Goal: Task Accomplishment & Management: Manage account settings

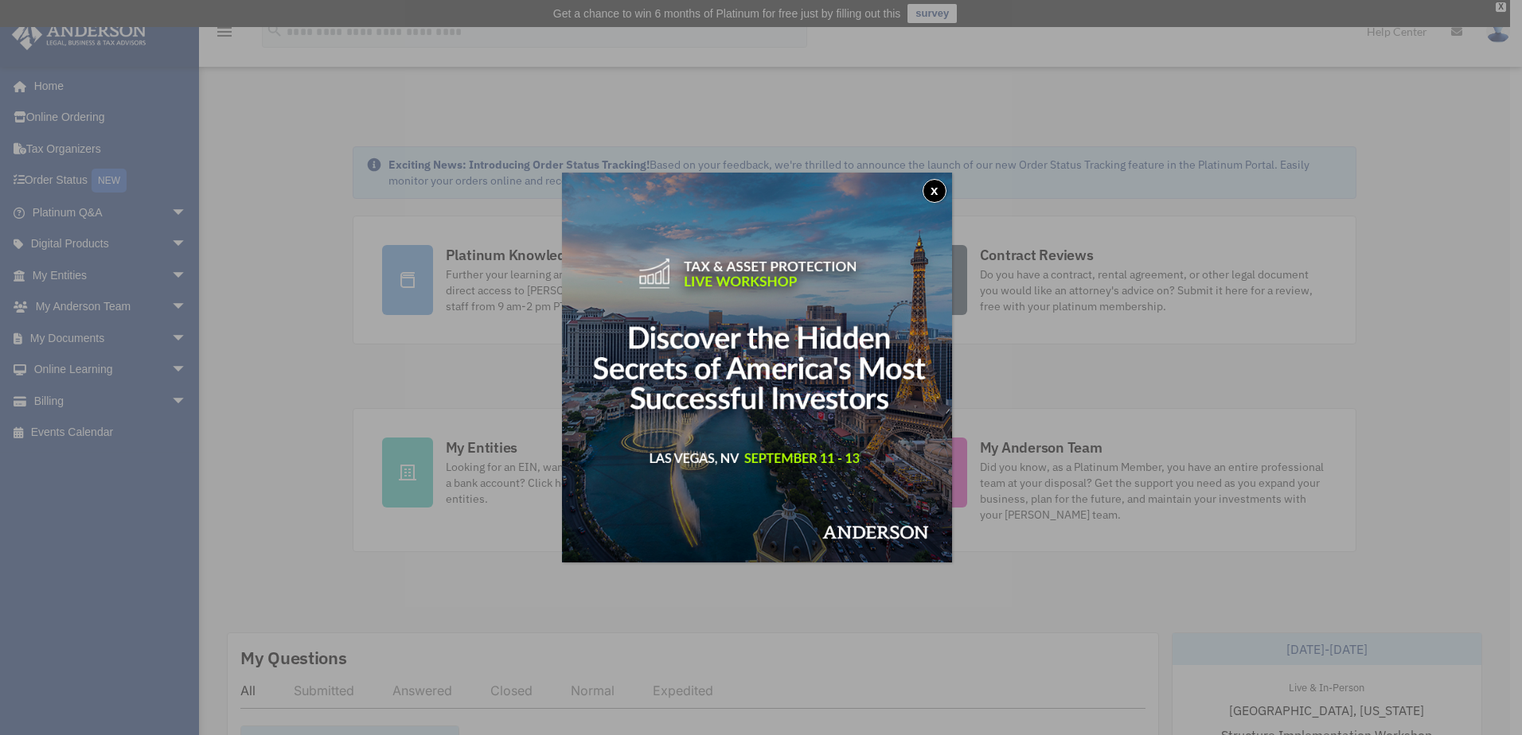
click at [932, 192] on button "x" at bounding box center [934, 191] width 24 height 24
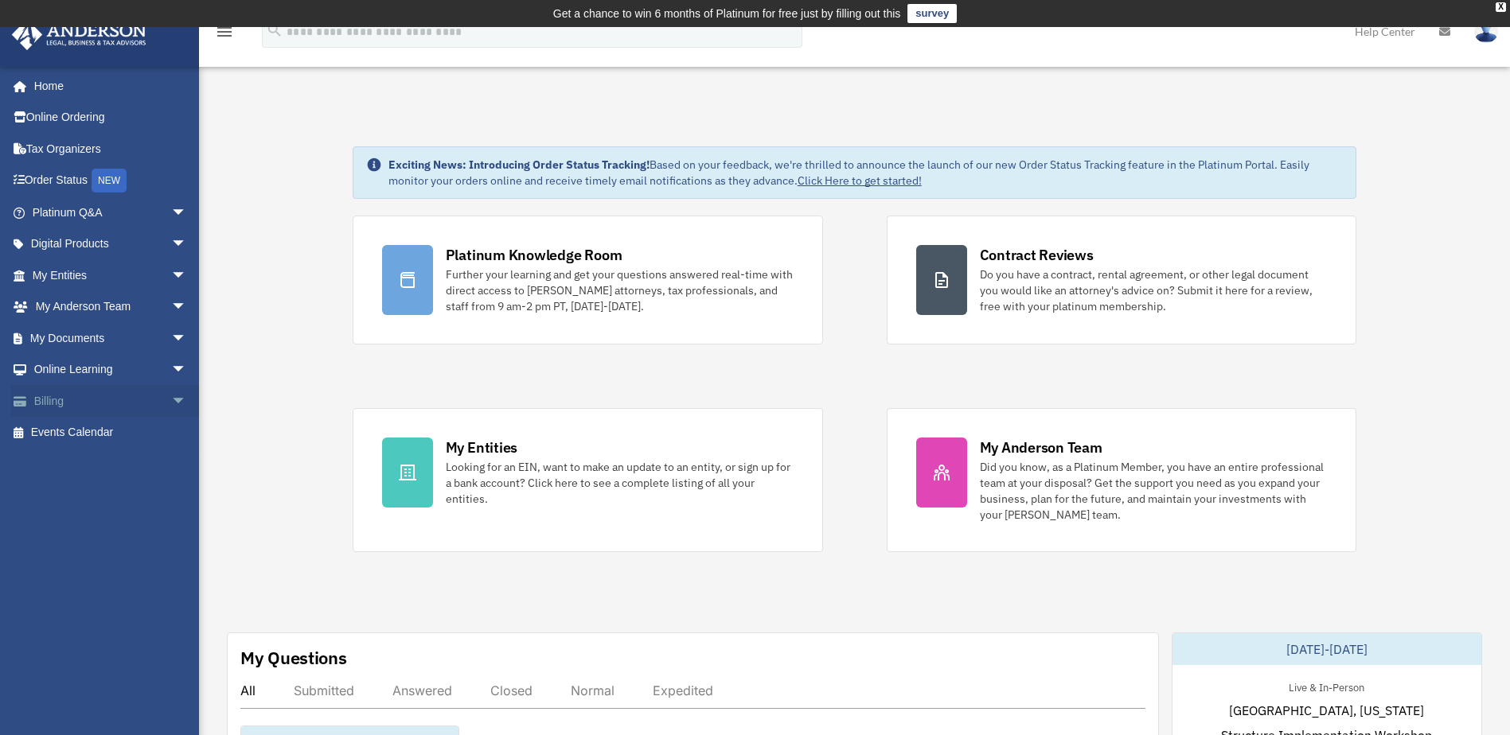
click at [102, 403] on link "Billing arrow_drop_down" at bounding box center [111, 401] width 200 height 32
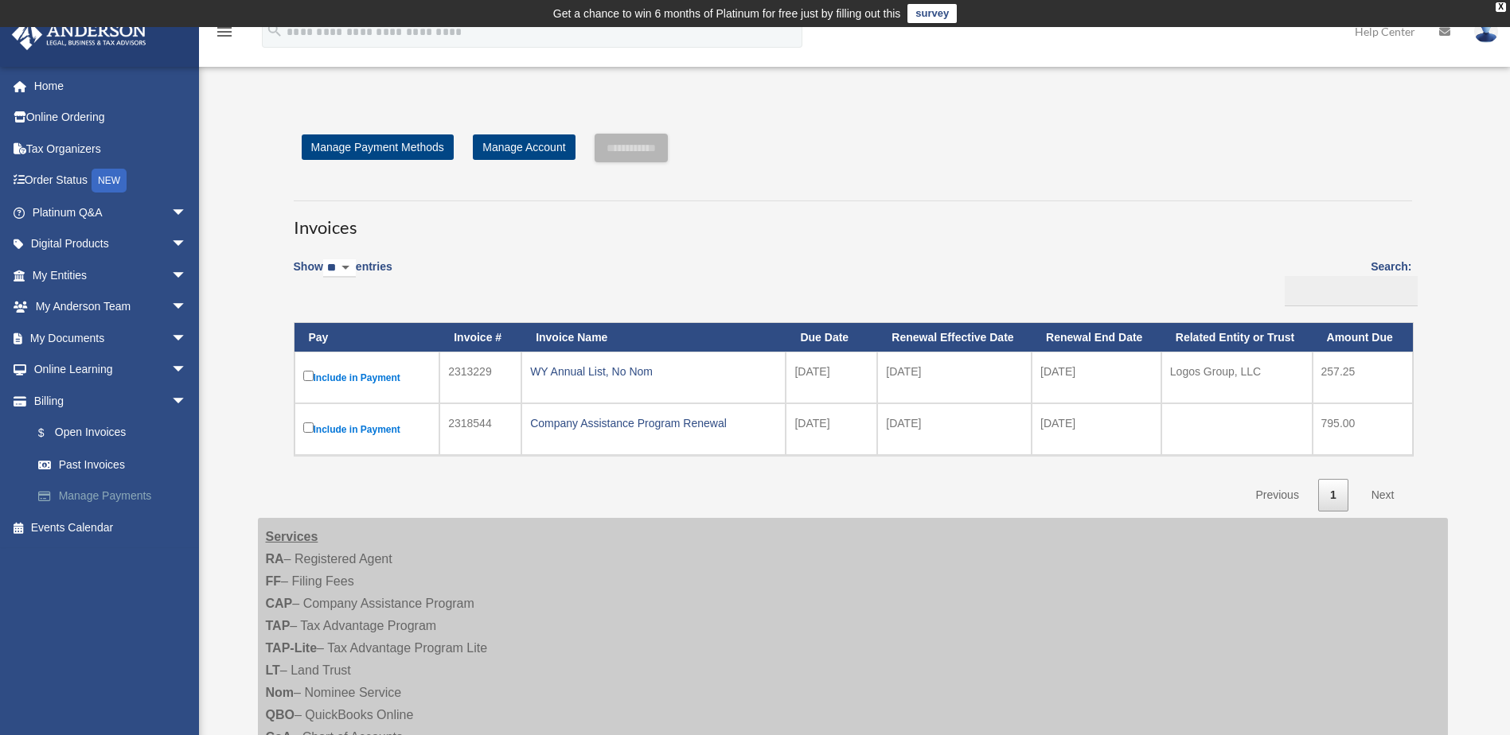
click at [147, 495] on link "Manage Payments" at bounding box center [116, 497] width 189 height 32
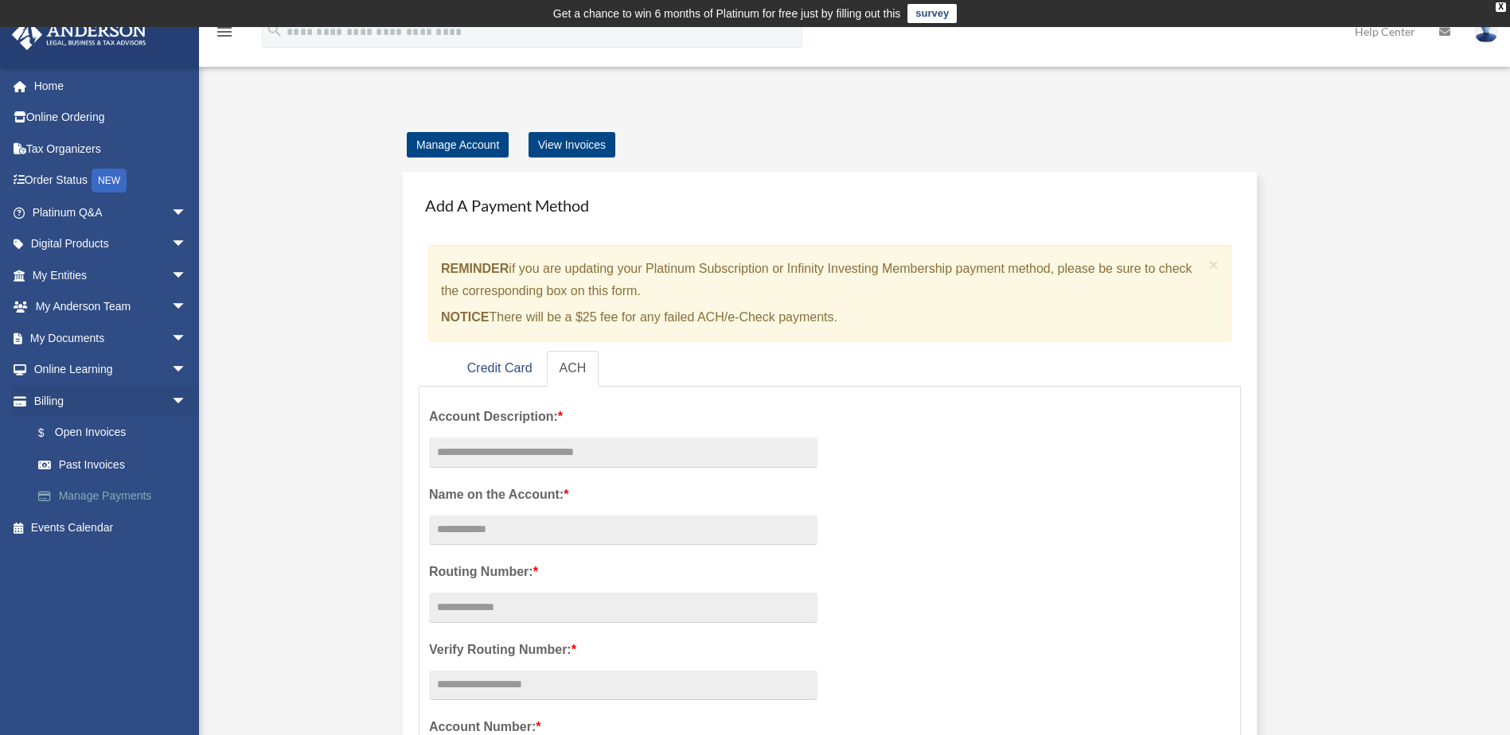
click at [135, 499] on link "Manage Payments" at bounding box center [116, 497] width 189 height 32
click at [86, 396] on link "Billing arrow_drop_down" at bounding box center [111, 401] width 200 height 32
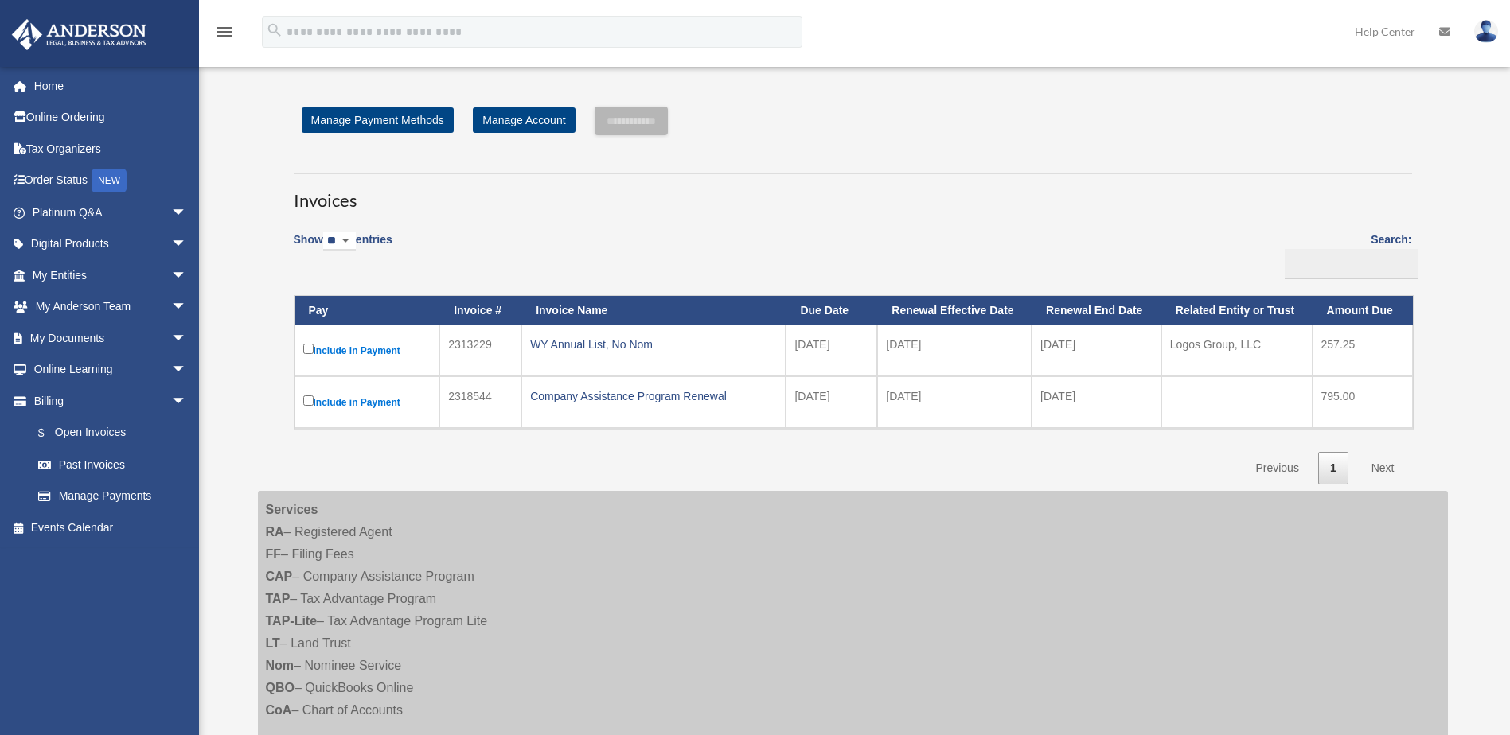
click at [92, 427] on link "$ Open Invoices" at bounding box center [108, 433] width 173 height 33
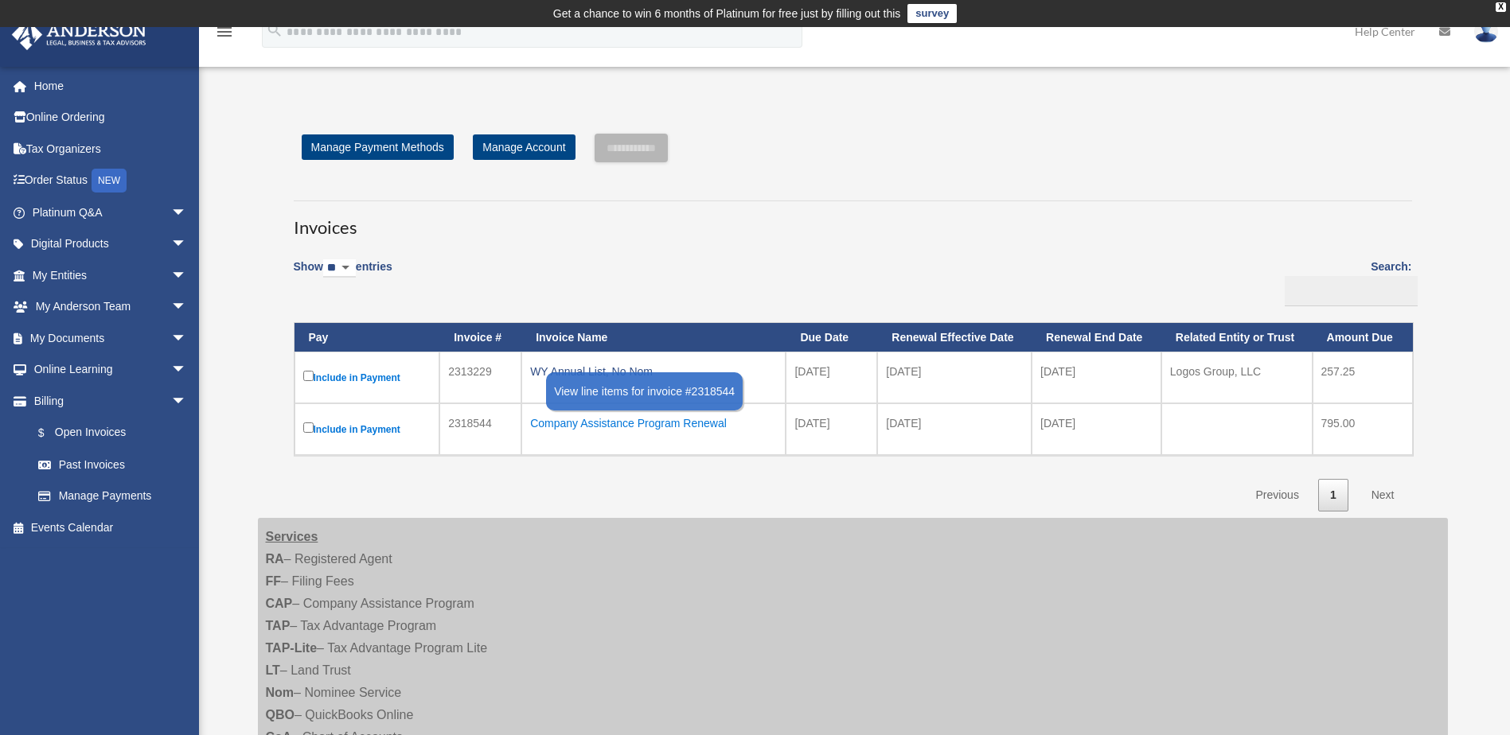
click at [684, 427] on div "Company Assistance Program Renewal" at bounding box center [653, 423] width 247 height 22
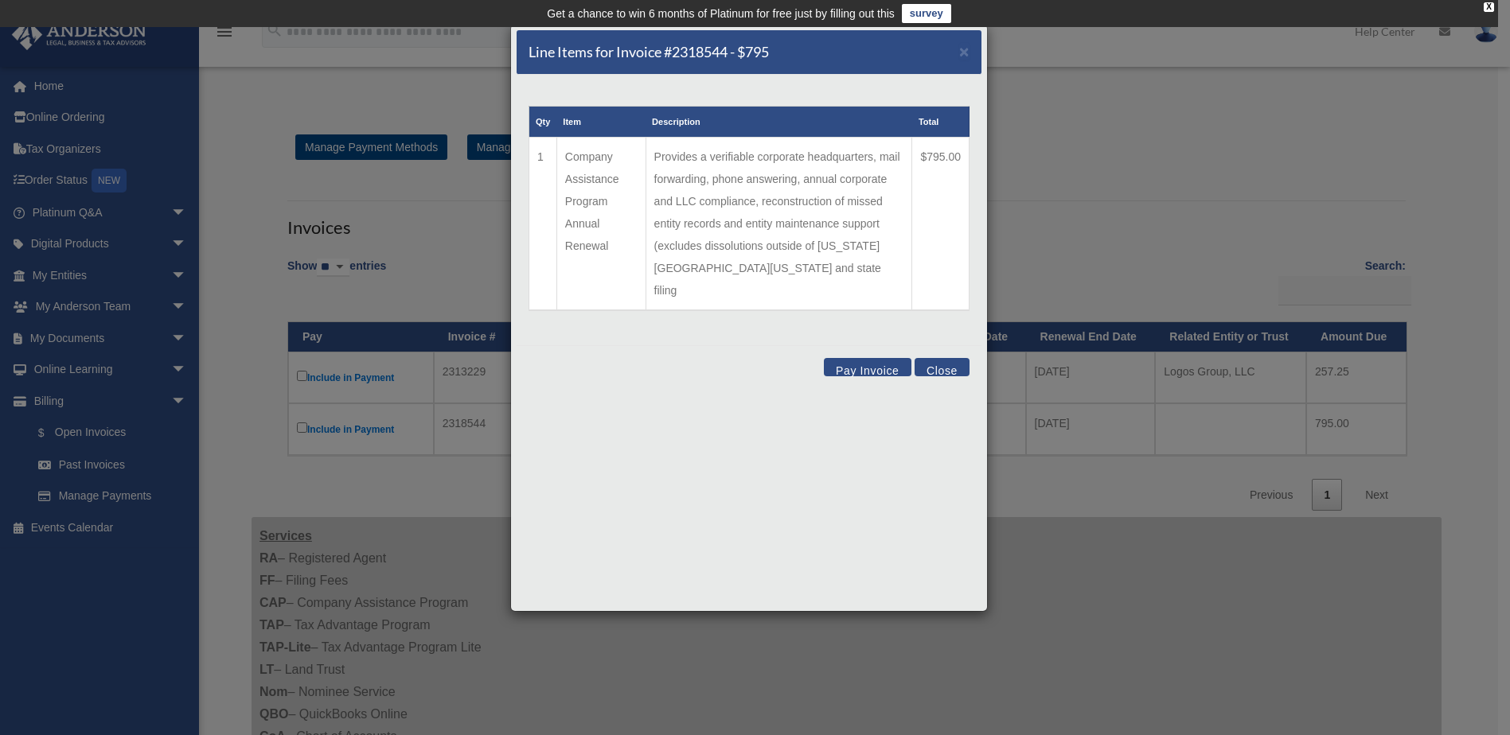
click at [952, 358] on button "Close" at bounding box center [942, 367] width 55 height 18
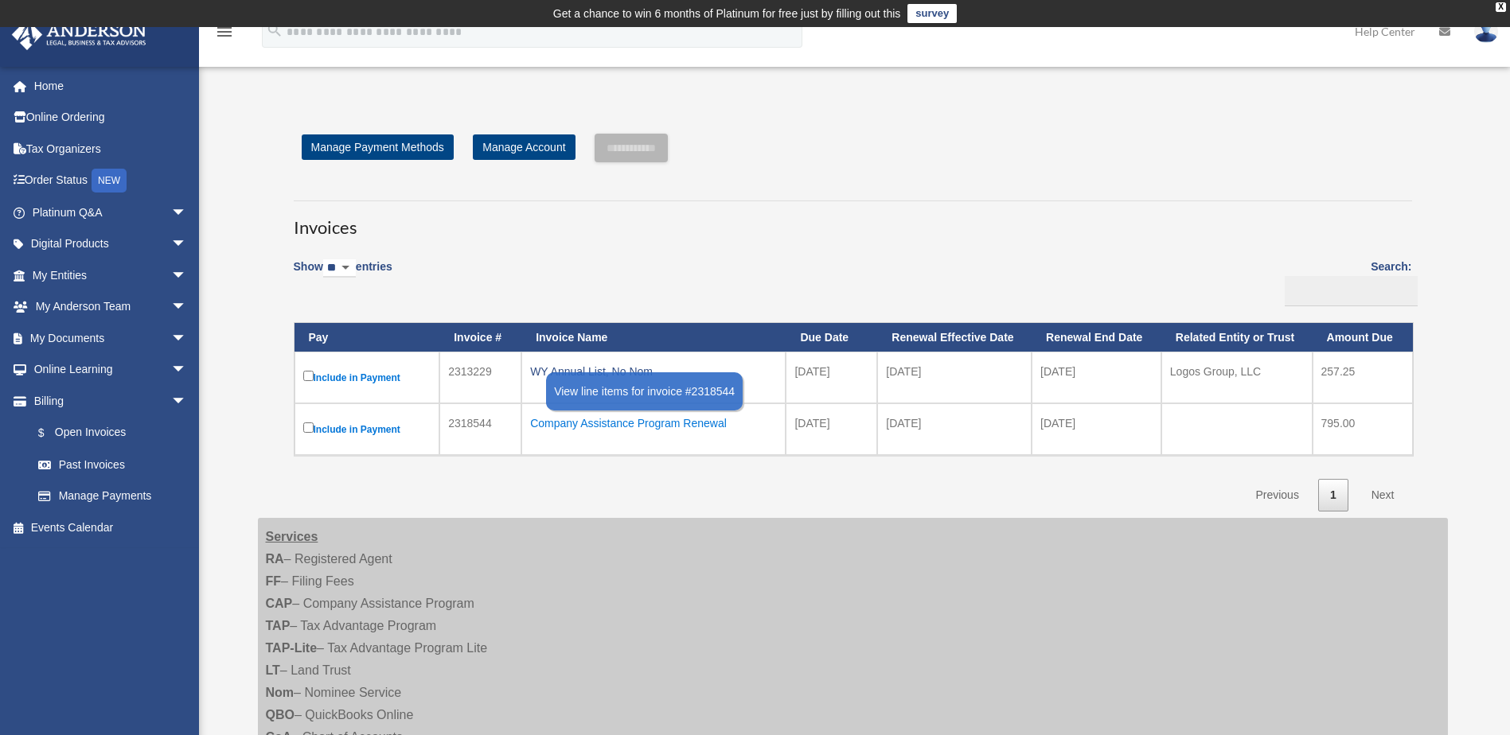
click at [614, 427] on div "Company Assistance Program Renewal" at bounding box center [653, 423] width 247 height 22
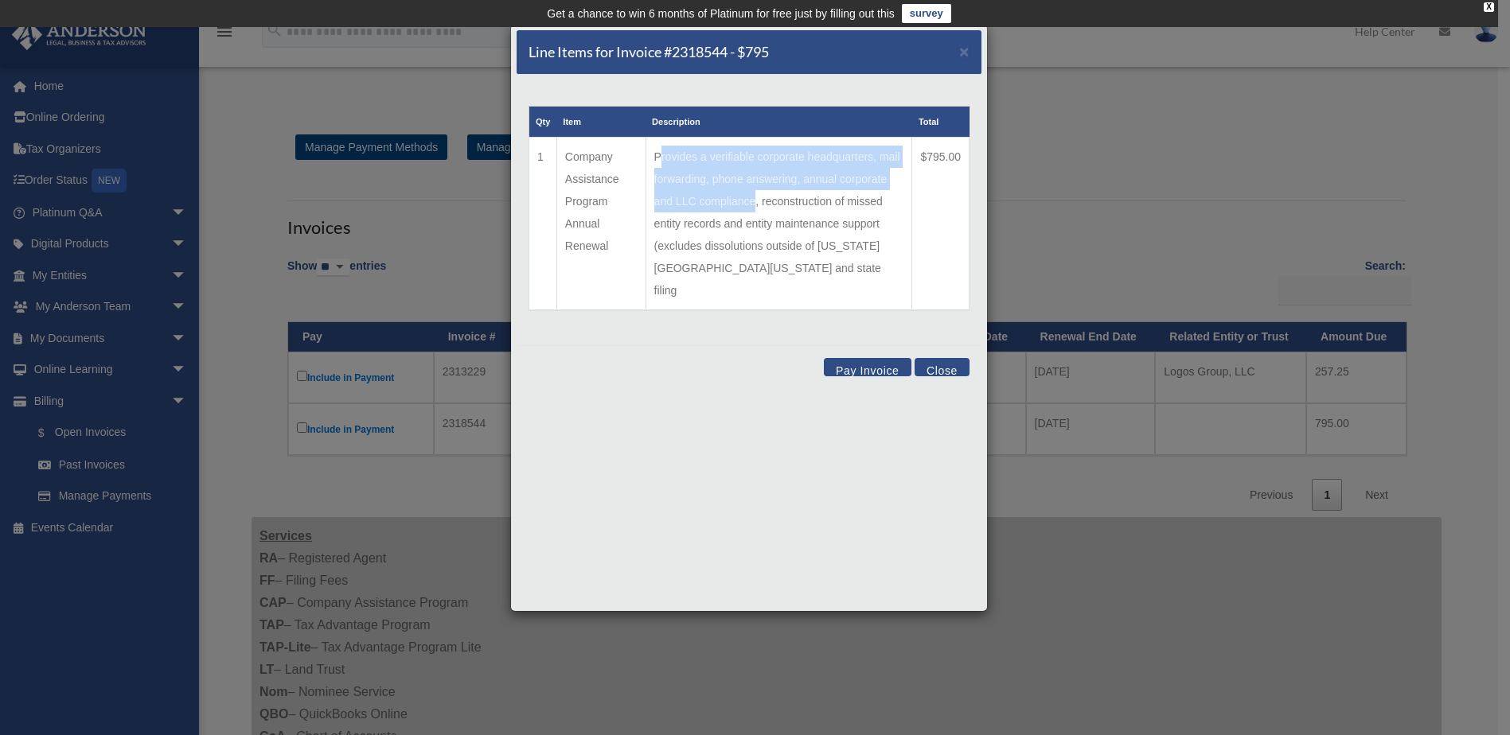
drag, startPoint x: 812, startPoint y: 202, endPoint x: 792, endPoint y: 205, distance: 20.2
click at [792, 205] on td "Provides a verifiable corporate headquarters, mail forwarding, phone answering,…" at bounding box center [779, 225] width 267 height 174
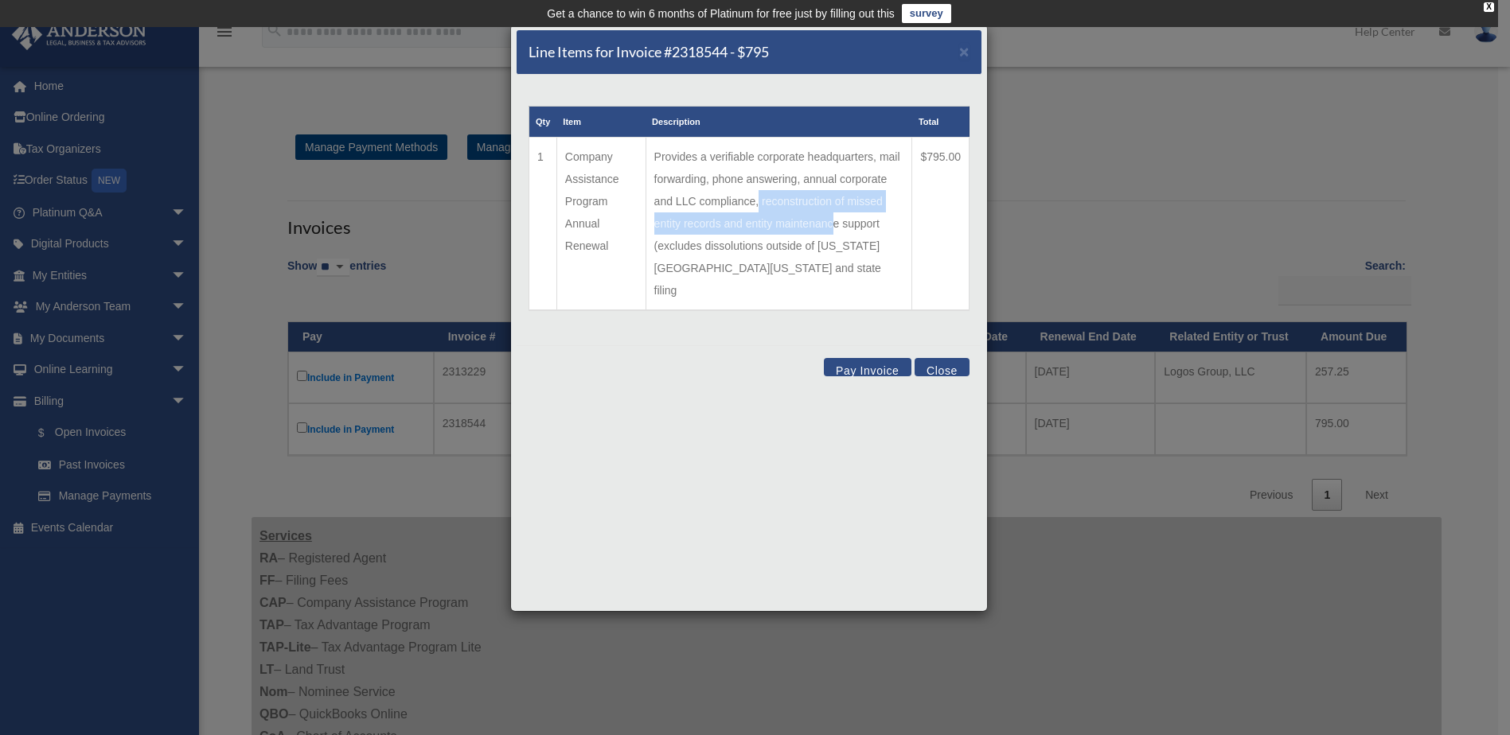
drag, startPoint x: 811, startPoint y: 201, endPoint x: 870, endPoint y: 231, distance: 65.9
click at [870, 231] on td "Provides a verifiable corporate headquarters, mail forwarding, phone answering,…" at bounding box center [779, 225] width 267 height 174
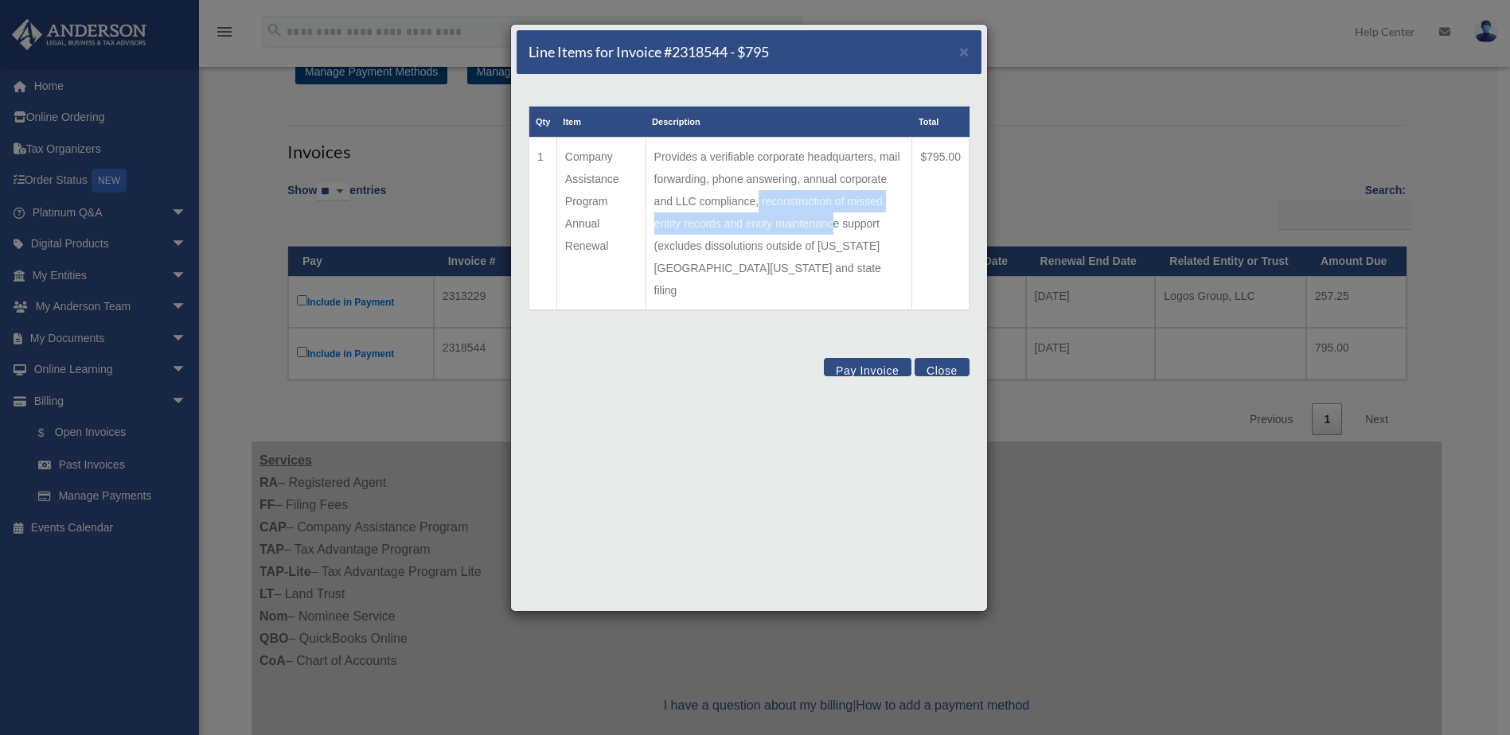
scroll to position [80, 0]
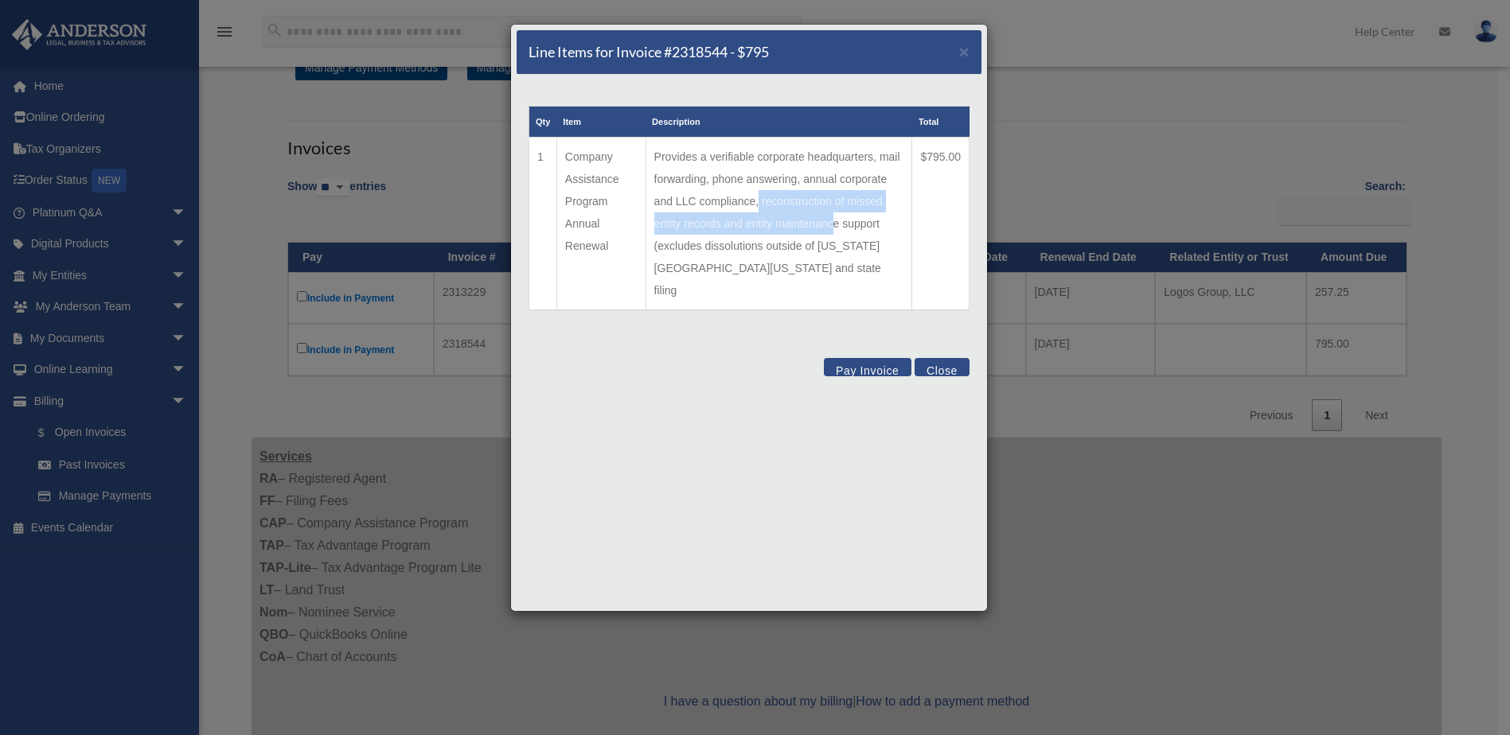
click at [945, 358] on button "Close" at bounding box center [942, 367] width 55 height 18
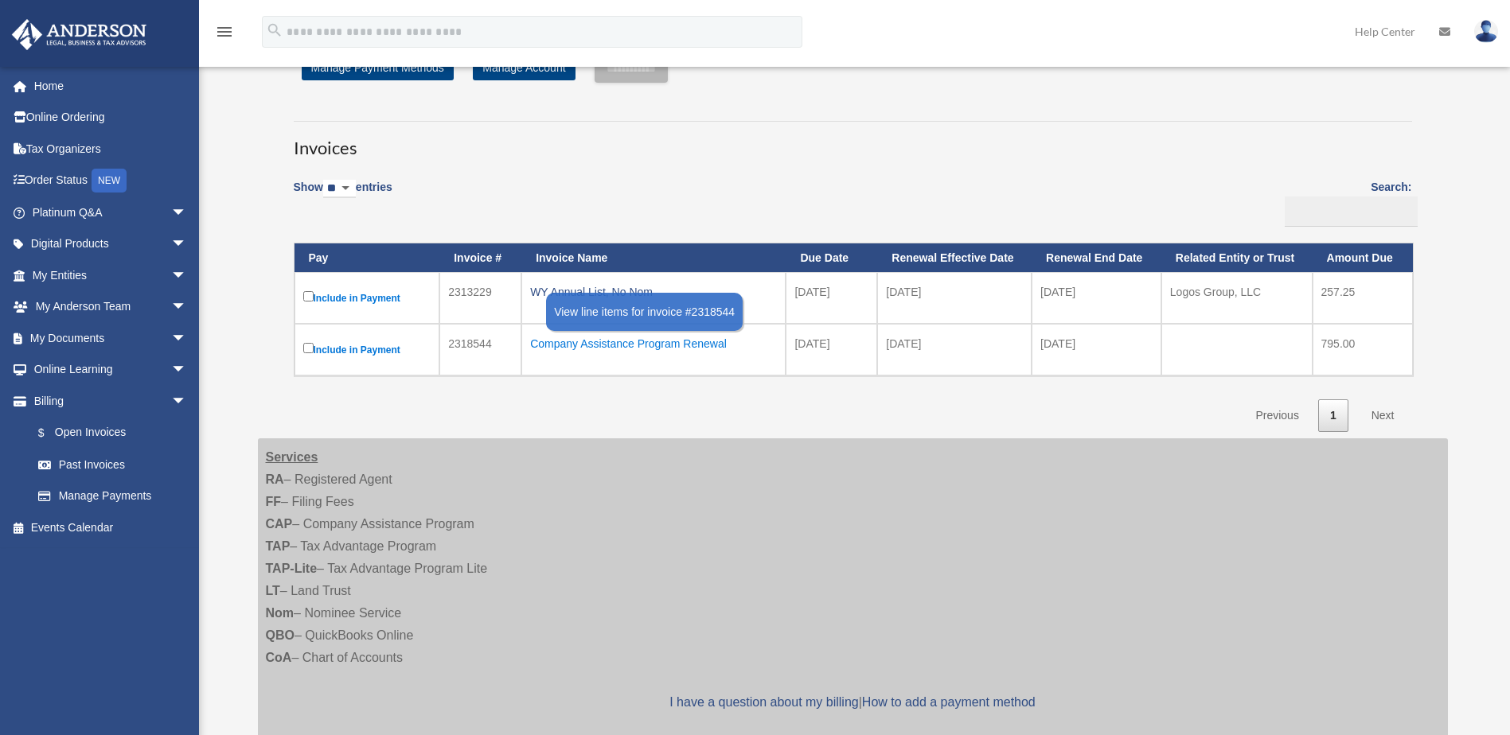
scroll to position [0, 0]
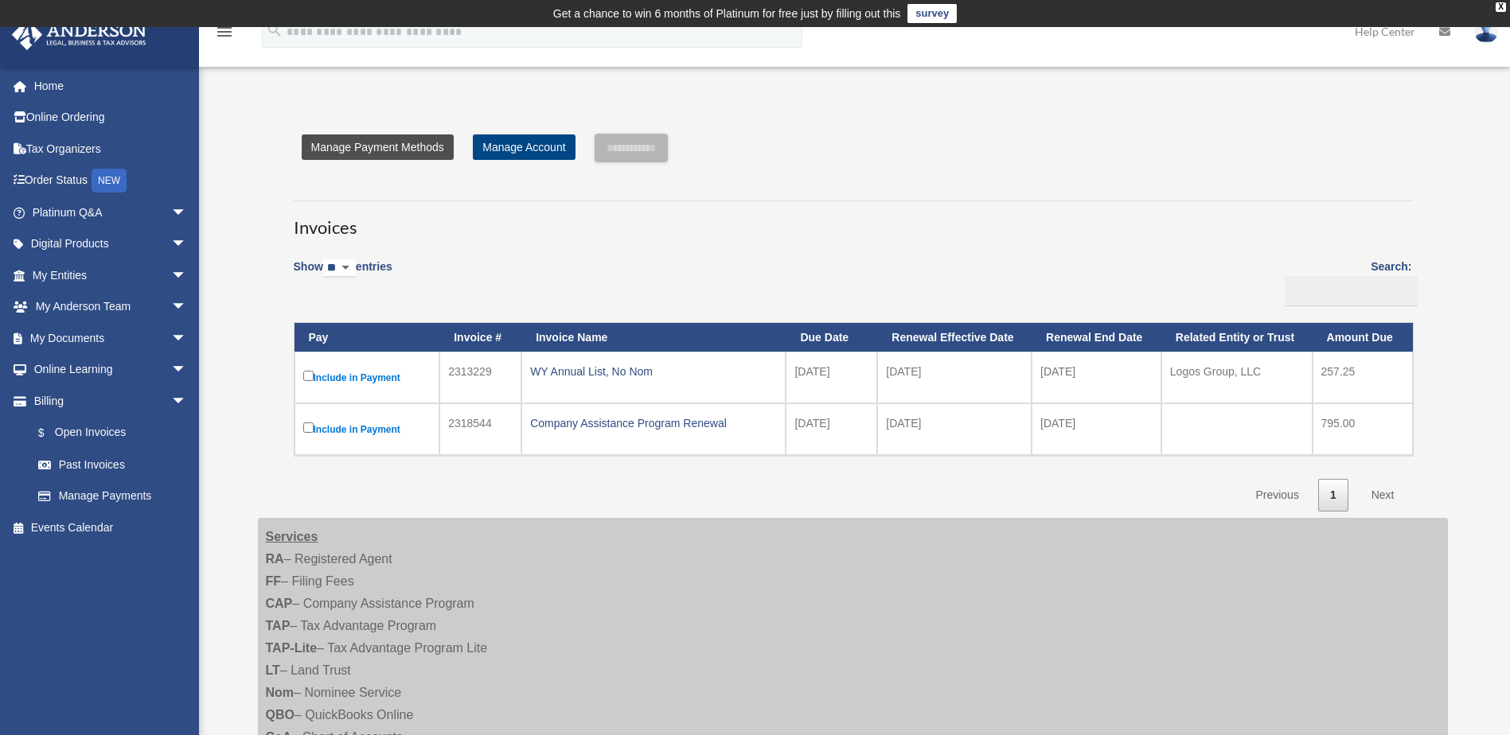
click at [420, 144] on link "Manage Payment Methods" at bounding box center [378, 147] width 152 height 25
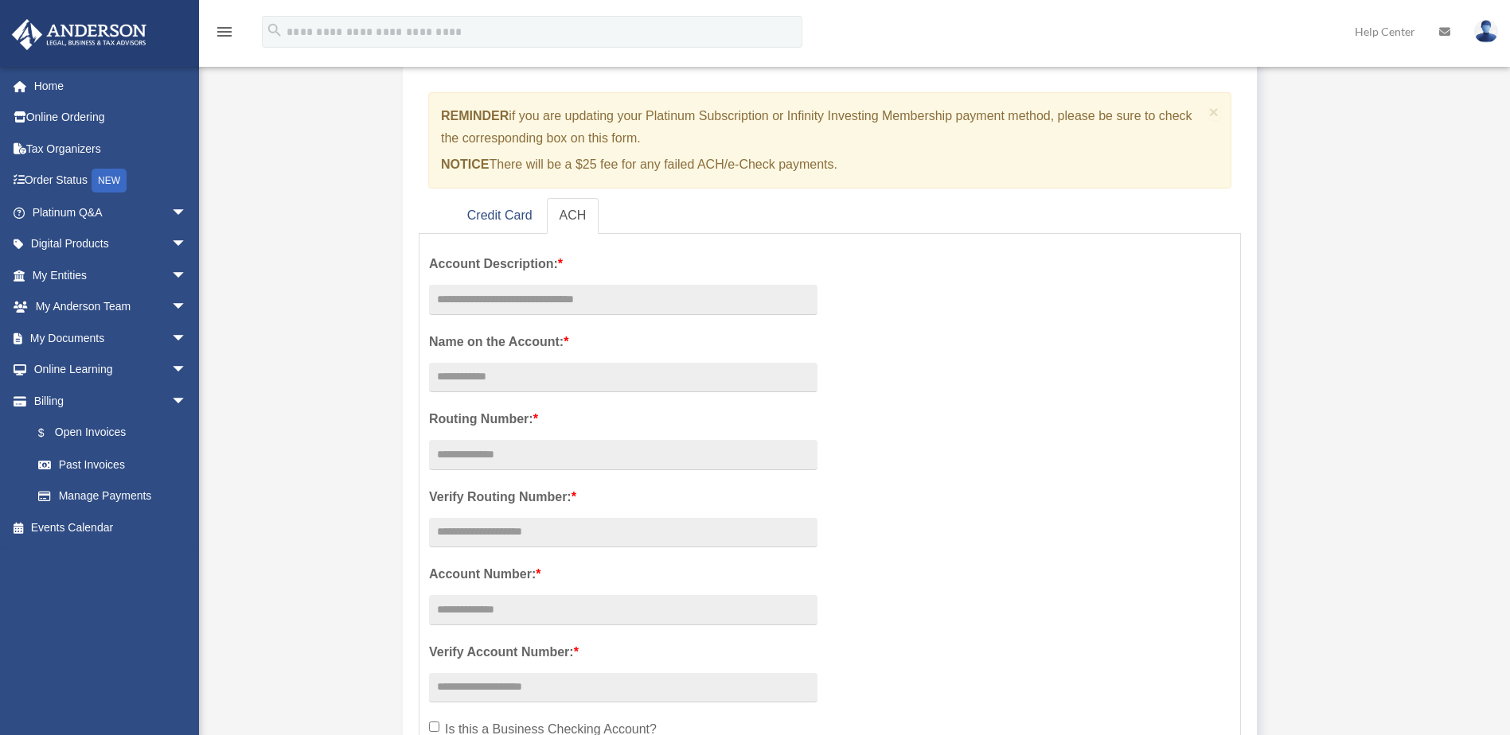
scroll to position [159, 0]
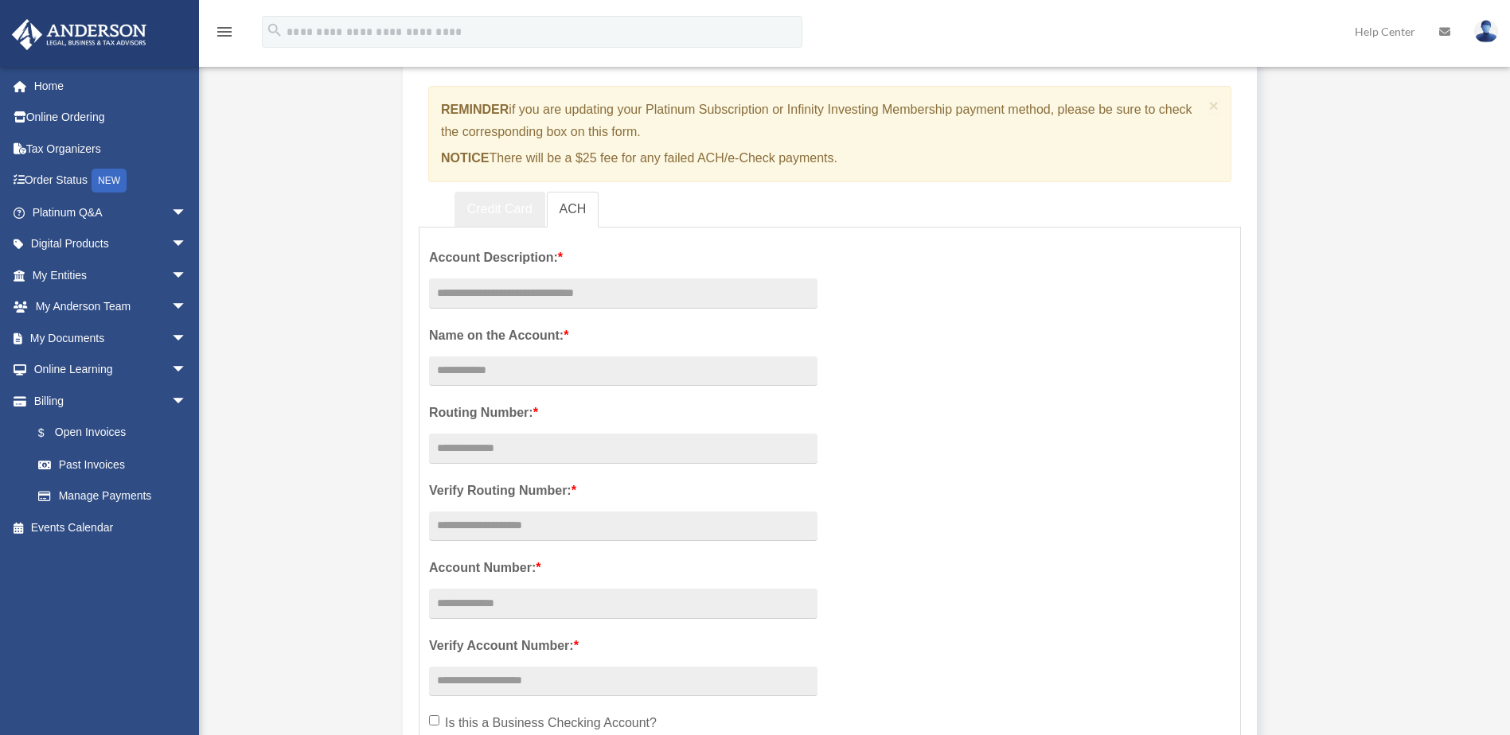
click at [520, 209] on link "Credit Card" at bounding box center [499, 210] width 91 height 36
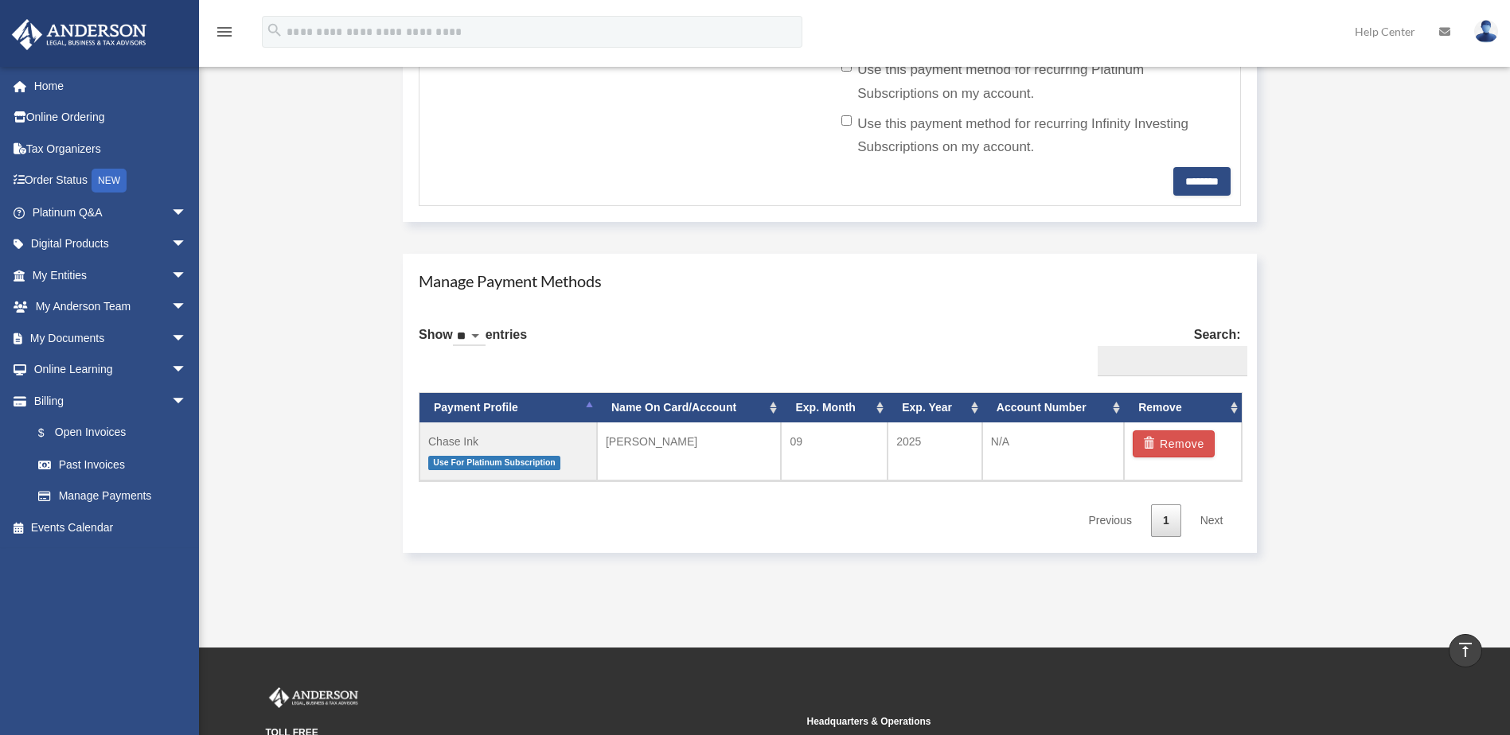
scroll to position [796, 0]
